Goal: Find specific page/section: Find specific page/section

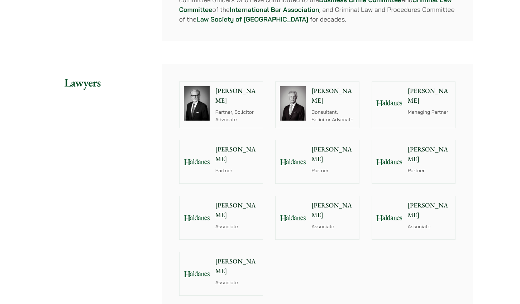
scroll to position [842, 0]
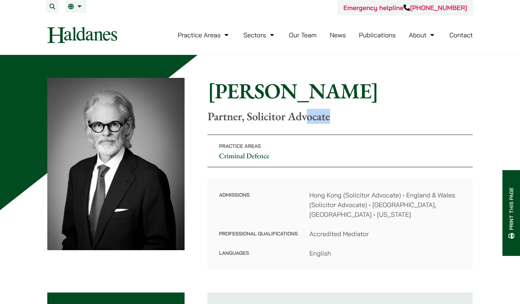
drag, startPoint x: 308, startPoint y: 121, endPoint x: 313, endPoint y: 135, distance: 15.5
click at [313, 135] on div "Home » Lawyers » Jonathan Midgley Jonathan Midgley Partner, Solicitor Advocate …" at bounding box center [260, 173] width 426 height 191
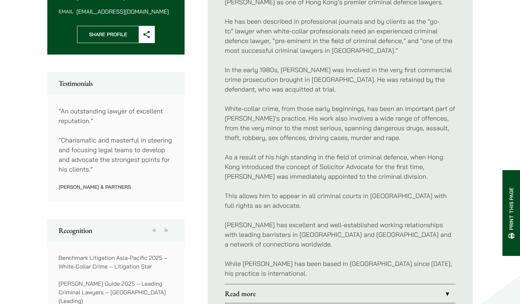
scroll to position [440, 0]
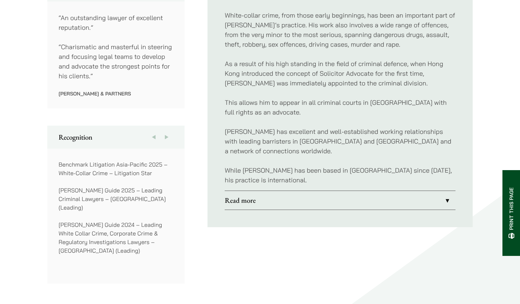
click at [285, 191] on link "Read more" at bounding box center [340, 200] width 231 height 19
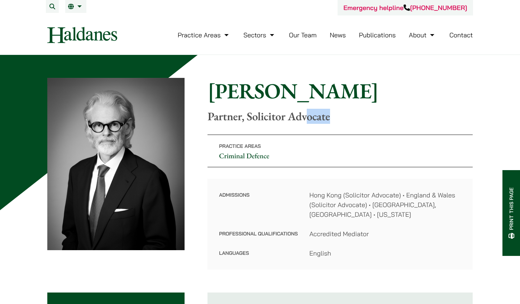
click at [304, 33] on link "Our Team" at bounding box center [303, 35] width 28 height 8
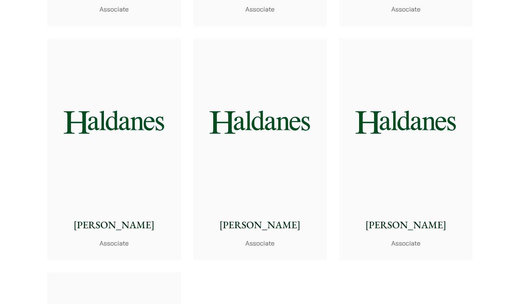
scroll to position [2790, 0]
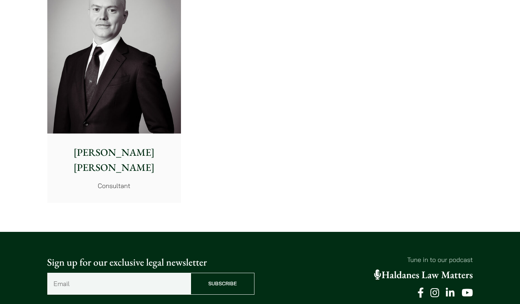
scroll to position [3929, 0]
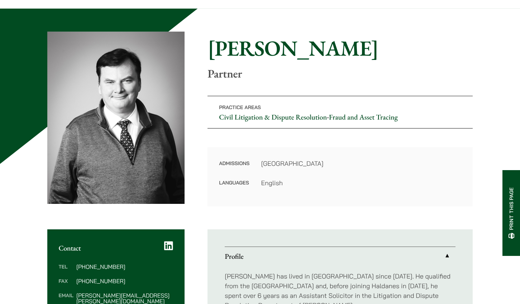
scroll to position [198, 0]
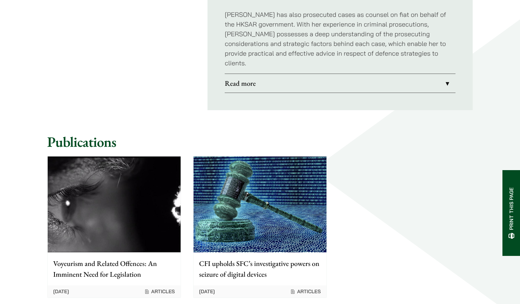
scroll to position [681, 0]
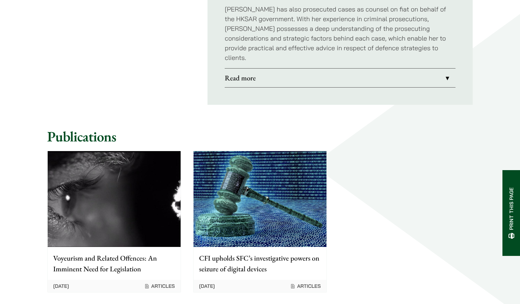
click at [242, 68] on link "Read more" at bounding box center [340, 77] width 231 height 19
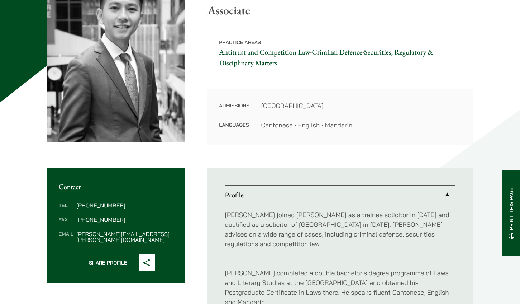
scroll to position [113, 0]
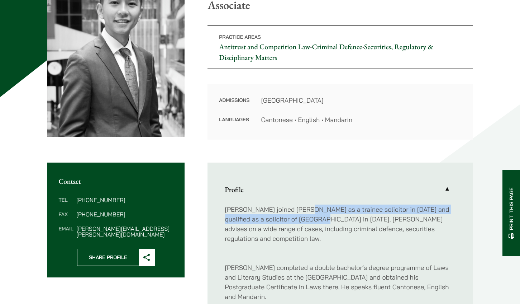
drag, startPoint x: 302, startPoint y: 207, endPoint x: 301, endPoint y: 217, distance: 10.0
click at [301, 217] on p "[PERSON_NAME] joined [PERSON_NAME] as a trainee solicitor in [DATE] and qualifi…" at bounding box center [340, 223] width 231 height 39
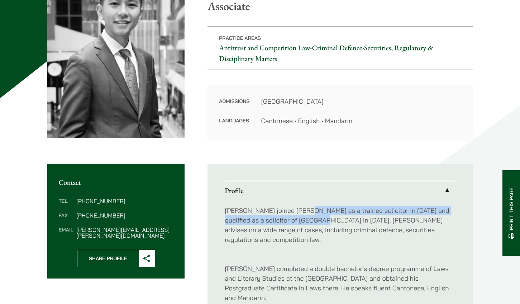
scroll to position [0, 0]
